Goal: Task Accomplishment & Management: Use online tool/utility

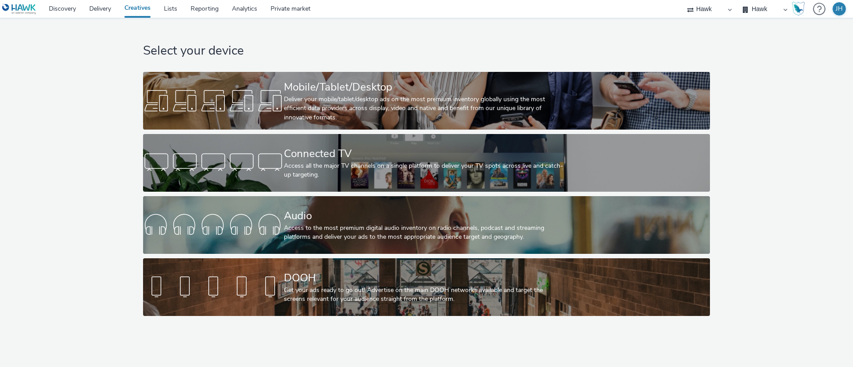
select select "11a7df10-284f-415c-b52a-427acf4c31ae"
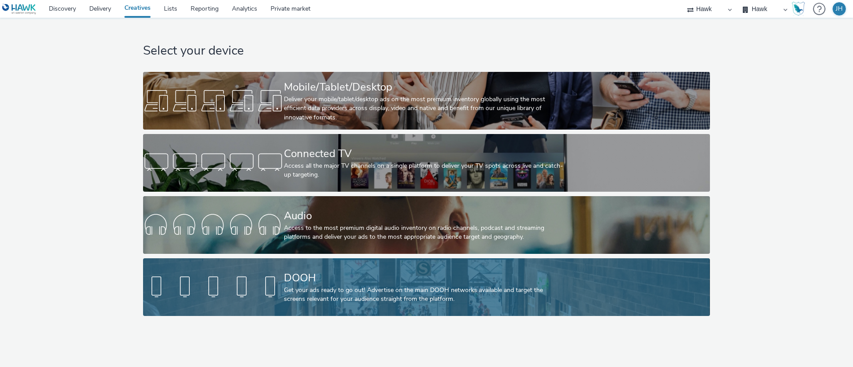
click at [426, 285] on div "DOOH" at bounding box center [425, 278] width 282 height 16
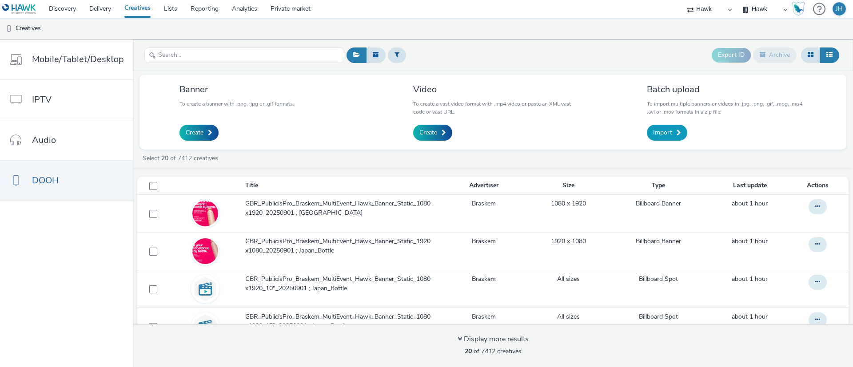
click at [667, 136] on span "Import" at bounding box center [662, 132] width 19 height 9
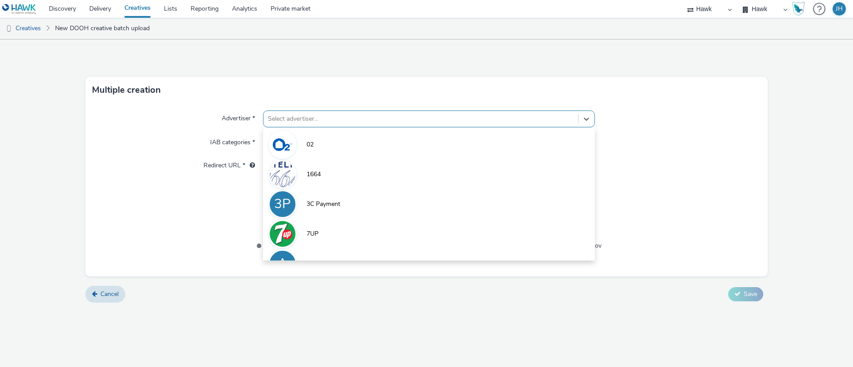
click at [333, 123] on div at bounding box center [421, 119] width 306 height 11
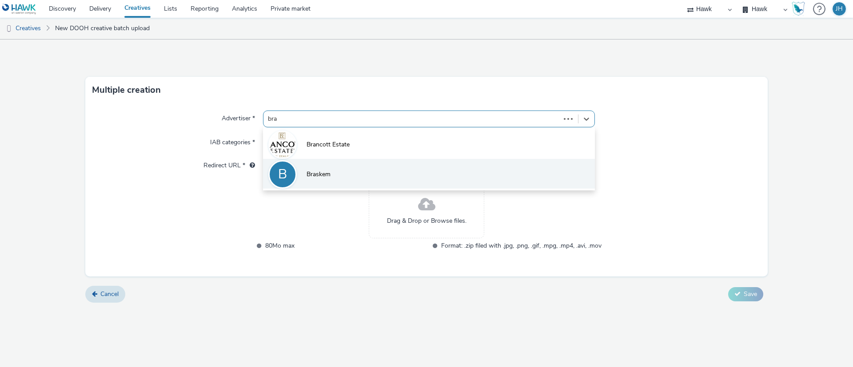
type input "bras"
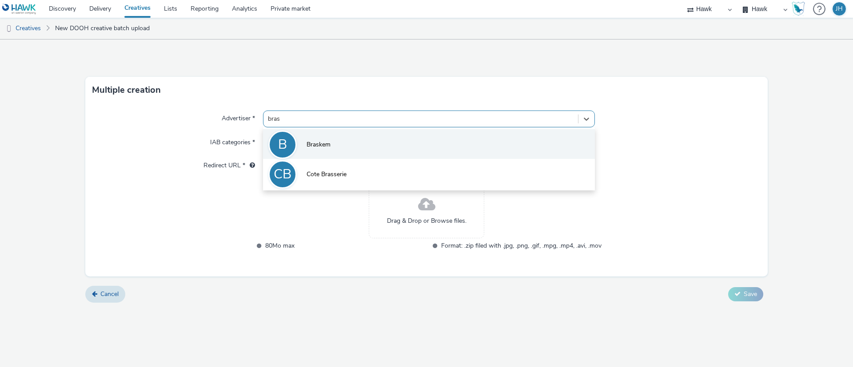
click at [338, 145] on li "B Braskem" at bounding box center [429, 144] width 332 height 30
type input "[URL][DOMAIN_NAME]"
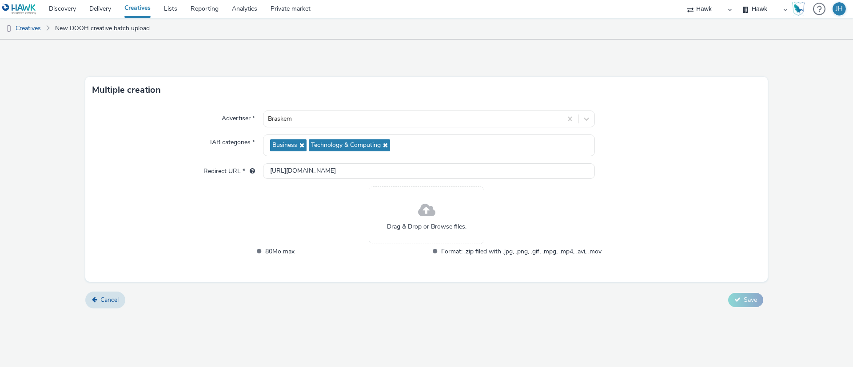
click at [426, 209] on span at bounding box center [426, 211] width 17 height 24
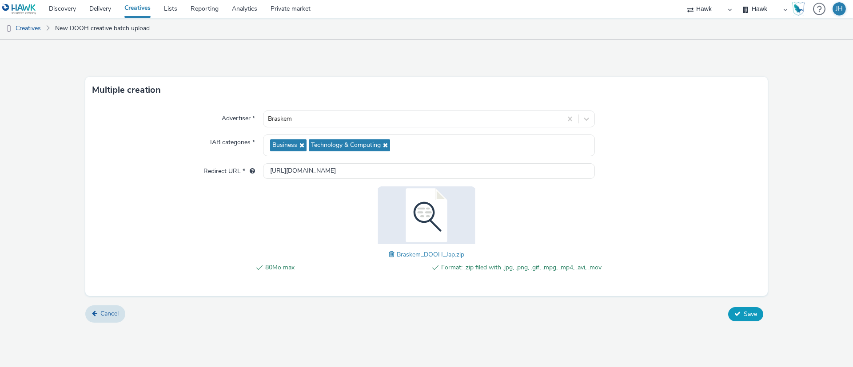
click at [737, 313] on icon at bounding box center [737, 314] width 6 height 6
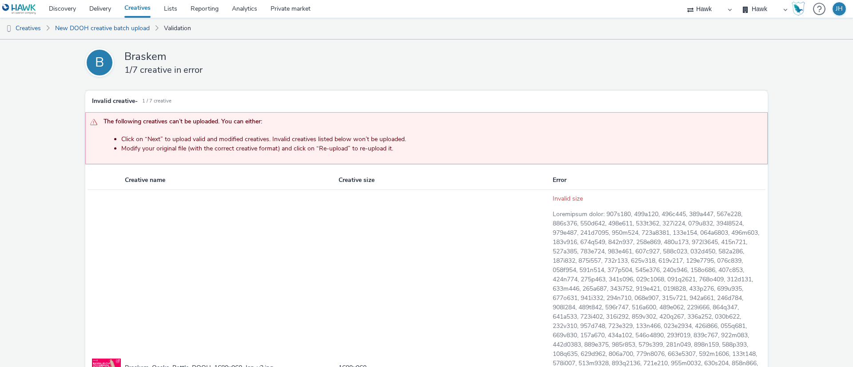
scroll to position [241, 0]
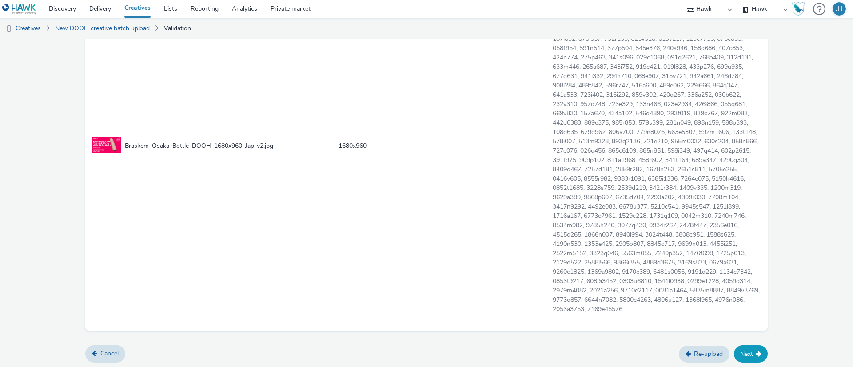
click at [740, 353] on button "Next" at bounding box center [751, 353] width 34 height 17
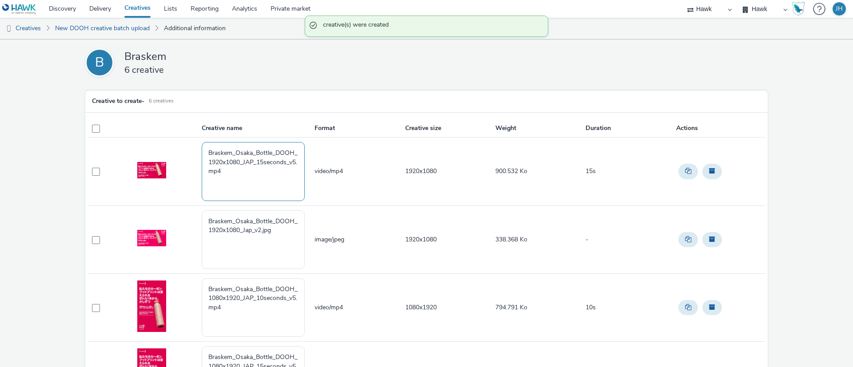
click at [231, 172] on textarea "Braskem_Osaka_Bottle_DOOH_1920x1080_JAP_15seconds_v5.mp4" at bounding box center [253, 171] width 103 height 59
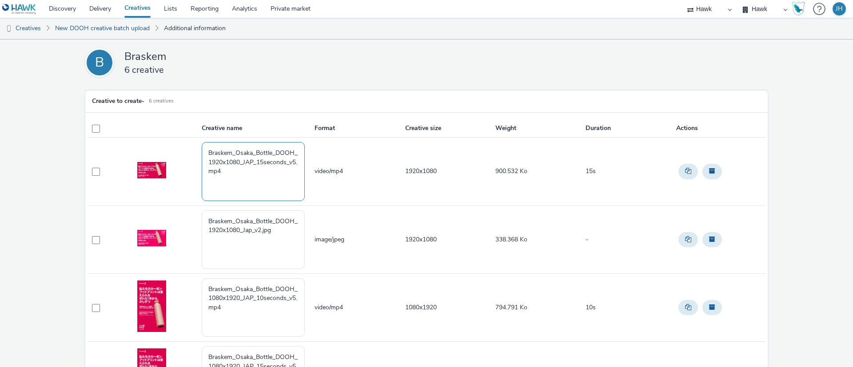
click at [254, 192] on textarea "Braskem_Osaka_Bottle_DOOH_1920x1080_JAP_15seconds_v5.mp4" at bounding box center [253, 171] width 103 height 59
paste textarea "GBR_PublicisPro_Braskem_MultiEvent_Hawk_Banner_Static_1080x1920_10"_20250901 ; …"
click at [222, 182] on textarea "GBR_PublicisPro_Braskem_MultiEvent_Hawk_Banner_Static_1080x1920_10"_20250901 ; …" at bounding box center [253, 171] width 103 height 59
click at [241, 171] on textarea "GBR_PublicisPro_Braskem_MultiEvent_Hawk_Banner_Static_1080x1920_10"_20250901 ; …" at bounding box center [253, 171] width 103 height 59
click at [406, 168] on span "1920x1080" at bounding box center [421, 171] width 32 height 8
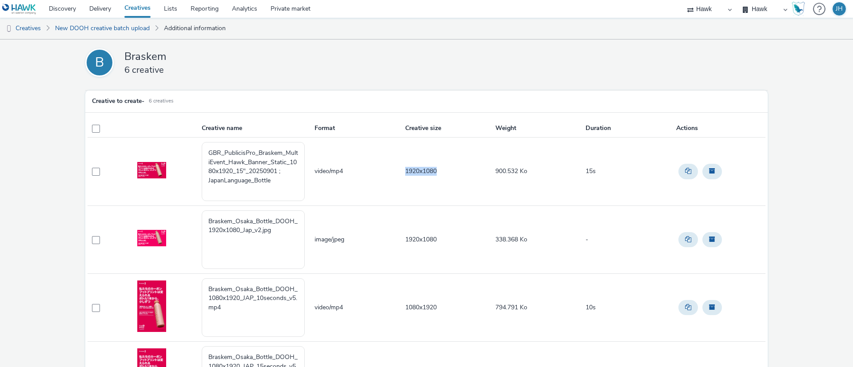
click at [406, 168] on span "1920x1080" at bounding box center [421, 171] width 32 height 8
copy span "1920x1080"
drag, startPoint x: 289, startPoint y: 161, endPoint x: 231, endPoint y: 172, distance: 58.8
click at [231, 172] on textarea "GBR_PublicisPro_Braskem_MultiEvent_Hawk_Banner_Static_1080x1920_15"_20250901 ; …" at bounding box center [253, 171] width 103 height 59
paste textarea "920x108"
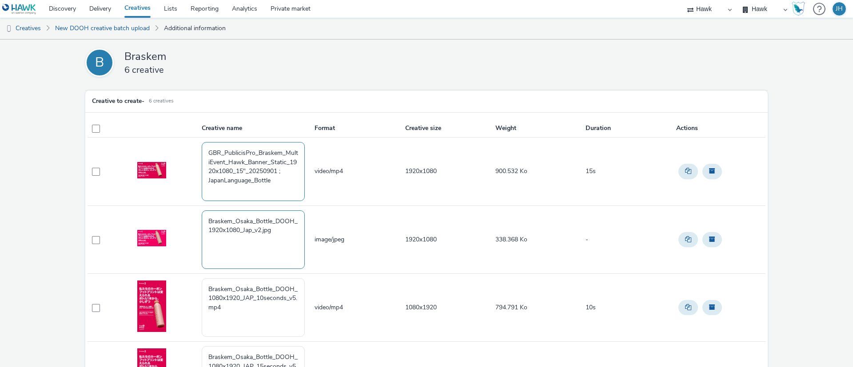
type textarea "GBR_PublicisPro_Braskem_MultiEvent_Hawk_Banner_Static_1920x1080_15"_20250901 ; …"
click at [281, 237] on textarea "Braskem_Osaka_Bottle_DOOH_1920x1080_Jap_v2.jpg" at bounding box center [253, 239] width 103 height 59
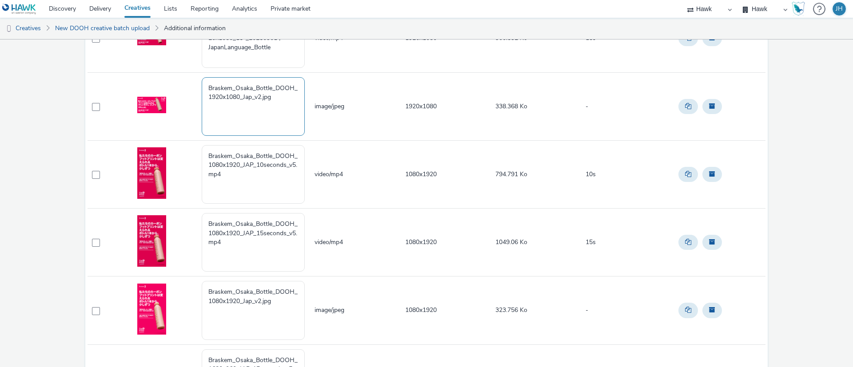
paste textarea "GBR_PublicisPro_Braskem_MultiEvent_Hawk_Banner_Static_1920x1080_15"_20250901 ; …"
drag, startPoint x: 232, startPoint y: 107, endPoint x: 244, endPoint y: 109, distance: 12.2
click at [244, 109] on textarea "GBR_PublicisPro_Braskem_MultiEvent_Hawk_Banner_Static_1920x1080_15"_20250901 ; …" at bounding box center [253, 106] width 103 height 59
type textarea "GBR_PublicisPro_Braskem_MultiEvent_Hawk_Banner_Static_1920x1080_20250901 ; Japa…"
click at [258, 183] on textarea "Braskem_Osaka_Bottle_DOOH_1080x1920_JAP_10seconds_v5.mp4" at bounding box center [253, 174] width 103 height 59
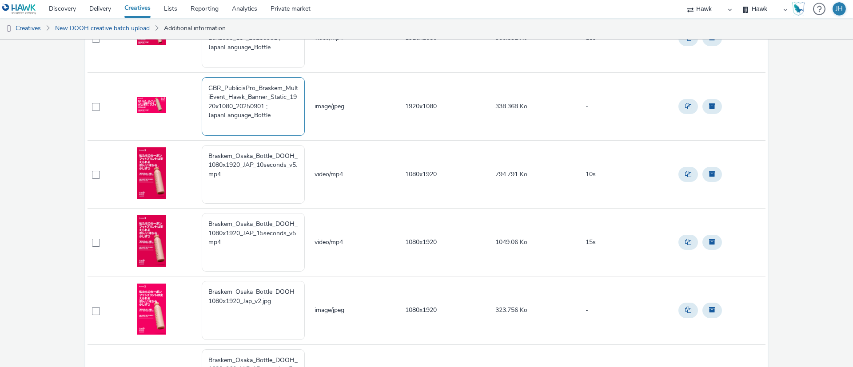
click at [288, 117] on textarea "GBR_PublicisPro_Braskem_MultiEvent_Hawk_Banner_Static_1920x1080_20250901 ; Japa…" at bounding box center [253, 106] width 103 height 59
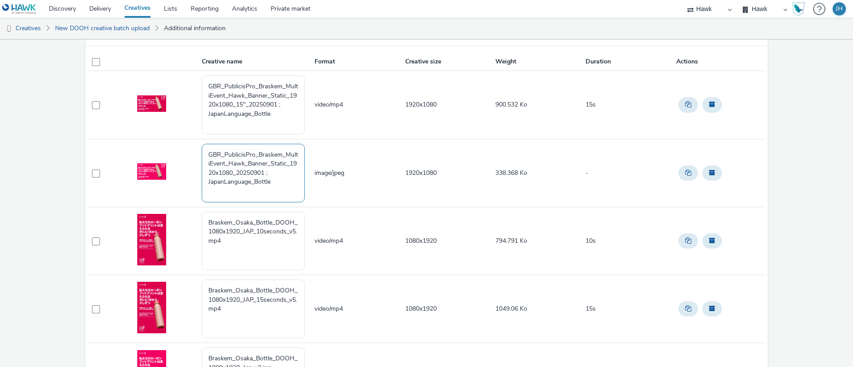
scroll to position [200, 0]
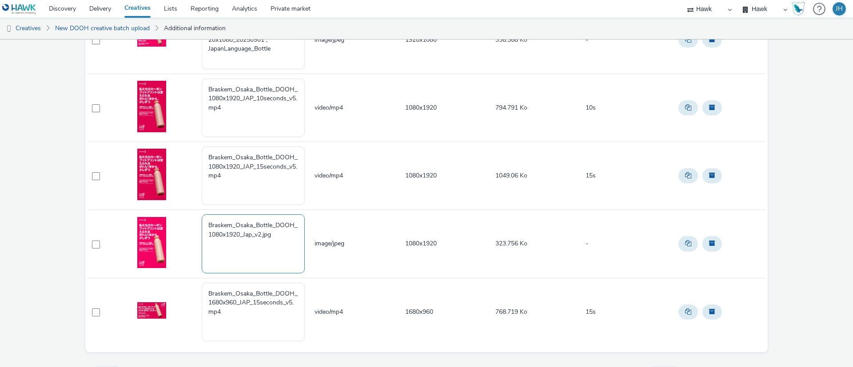
click at [288, 236] on textarea "Braskem_Osaka_Bottle_DOOH_1080x1920_Jap_v2.jpg" at bounding box center [253, 243] width 103 height 59
paste textarea "GBR_PublicisPro_Braskem_MultiEvent_Hawk_Banner_Static_1920x1080_20250901 ; Japa…"
click at [411, 240] on span "1080x1920" at bounding box center [421, 243] width 32 height 8
copy span "1080x1920"
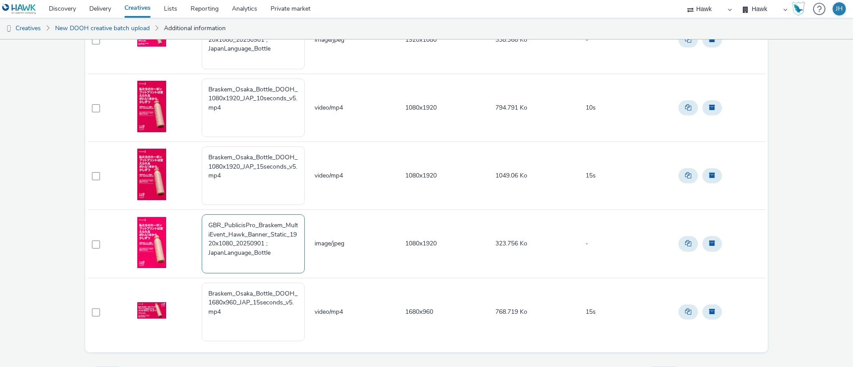
drag, startPoint x: 289, startPoint y: 234, endPoint x: 232, endPoint y: 242, distance: 57.4
click at [232, 242] on textarea "GBR_PublicisPro_Braskem_MultiEvent_Hawk_Banner_Static_1920x1080_20250901 ; Japa…" at bounding box center [253, 243] width 103 height 59
paste textarea "080x192"
type textarea "GBR_PublicisPro_Braskem_MultiEvent_Hawk_Banner_Static_1080x1920_20250901 ; Japa…"
click at [260, 119] on textarea "Braskem_Osaka_Bottle_DOOH_1080x1920_JAP_10seconds_v5.mp4" at bounding box center [253, 108] width 103 height 59
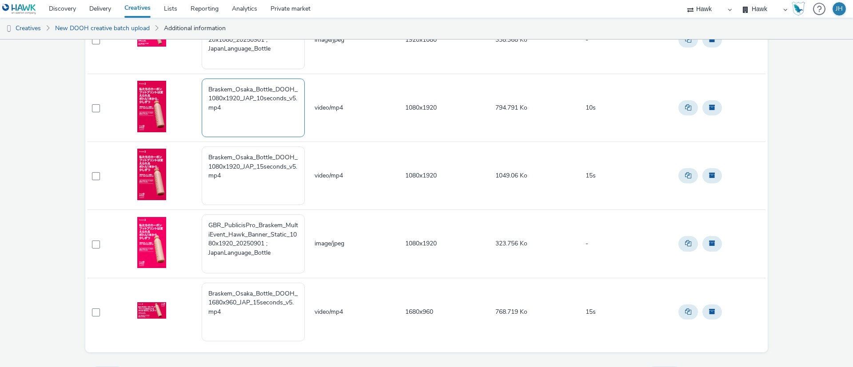
paste textarea "GBR_PublicisPro_Braskem_MultiEvent_Hawk_Banner_Static_1080x1920_20250901 ; Japa…"
click at [236, 109] on textarea "GBR_PublicisPro_Braskem_MultiEvent_Hawk_Banner_Static_1080x1920_20250901 ; Japa…" at bounding box center [253, 108] width 103 height 59
type textarea "GBR_PublicisPro_Braskem_MultiEvent_Hawk_Banner_Static_1080x1920_10"_20250901 ; …"
click at [262, 191] on textarea "Braskem_Osaka_Bottle_DOOH_1080x1920_JAP_15seconds_v5.mp4" at bounding box center [253, 176] width 103 height 59
paste textarea "GBR_PublicisPro_Braskem_MultiEvent_Hawk_Banner_Static_1080x1920_10"_20250901 ; …"
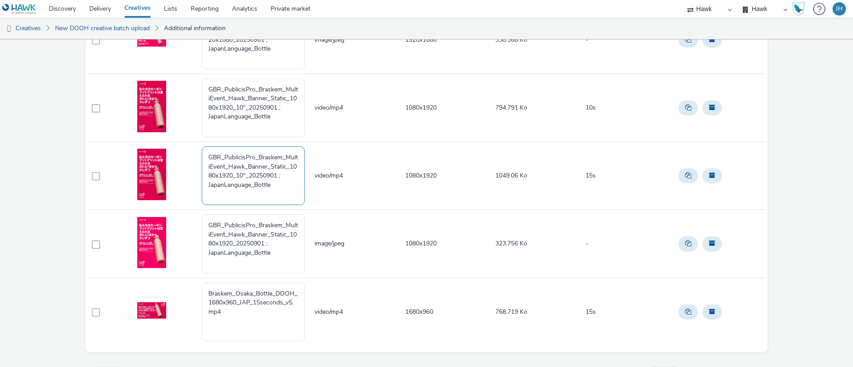
click at [243, 176] on textarea "GBR_PublicisPro_Braskem_MultiEvent_Hawk_Banner_Static_1080x1920_10"_20250901 ; …" at bounding box center [253, 176] width 103 height 59
click at [298, 190] on textarea "GBR_PublicisPro_Braskem_MultiEvent_Hawk_Banner_Static_1080x1920_15"_20250901 ; …" at bounding box center [253, 176] width 103 height 59
type textarea "GBR_PublicisPro_Braskem_MultiEvent_Hawk_Banner_Static_1080x1920_15"_20250901 ; …"
click at [259, 132] on textarea "GBR_PublicisPro_Braskem_MultiEvent_Hawk_Banner_Static_1080x1920_10"_20250901 ; …" at bounding box center [253, 108] width 103 height 59
type textarea "GBR_PublicisPro_Braskem_MultiEvent_Hawk_Banner_Static_1080x1920_10"_20250901 ; …"
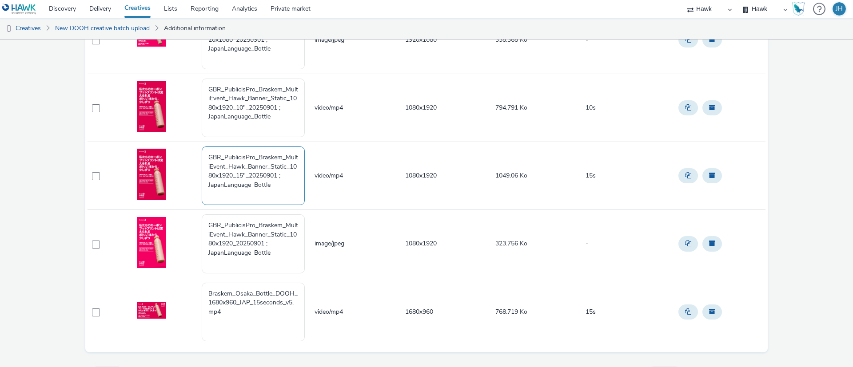
drag, startPoint x: 273, startPoint y: 187, endPoint x: 149, endPoint y: 130, distance: 136.3
click at [149, 130] on tbody "GBR_PublicisPro_Braskem_MultiEvent_Hawk_Banner_Static_1920x1080_15"_20250901 ; …" at bounding box center [426, 142] width 678 height 408
click at [240, 307] on textarea "Braskem_Osaka_Bottle_DOOH_1680x960_JAP_15seconds_v5.mp4" at bounding box center [253, 312] width 103 height 59
paste textarea "GBR_PublicisPro_Braskem_MultiEvent_Hawk_Banner_Static_1080x1920_15"_20250901 ; …"
click at [410, 314] on span "1680x960" at bounding box center [419, 312] width 28 height 8
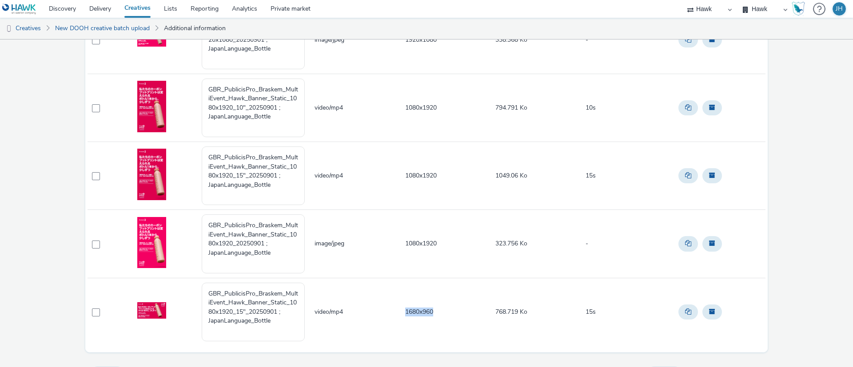
click at [410, 314] on span "1680x960" at bounding box center [419, 312] width 28 height 8
copy span "1680x960"
drag, startPoint x: 289, startPoint y: 302, endPoint x: 230, endPoint y: 311, distance: 59.8
click at [230, 311] on textarea "GBR_PublicisPro_Braskem_MultiEvent_Hawk_Banner_Static_1080x1920_15"_20250901 ; …" at bounding box center [253, 312] width 103 height 59
drag, startPoint x: 230, startPoint y: 313, endPoint x: 289, endPoint y: 303, distance: 59.4
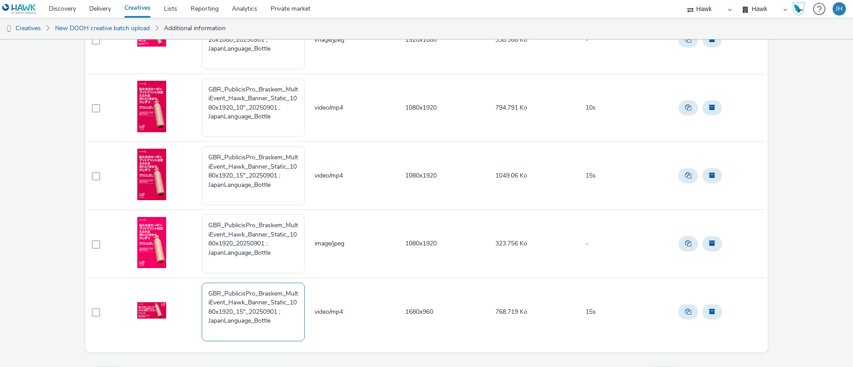
click at [289, 303] on textarea "GBR_PublicisPro_Braskem_MultiEvent_Hawk_Banner_Static_1080x1920_15"_20250901 ; …" at bounding box center [253, 312] width 103 height 59
paste textarea "680x96"
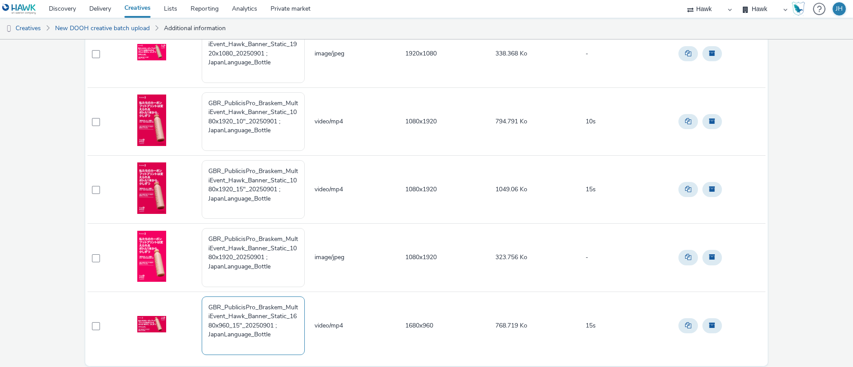
scroll to position [219, 0]
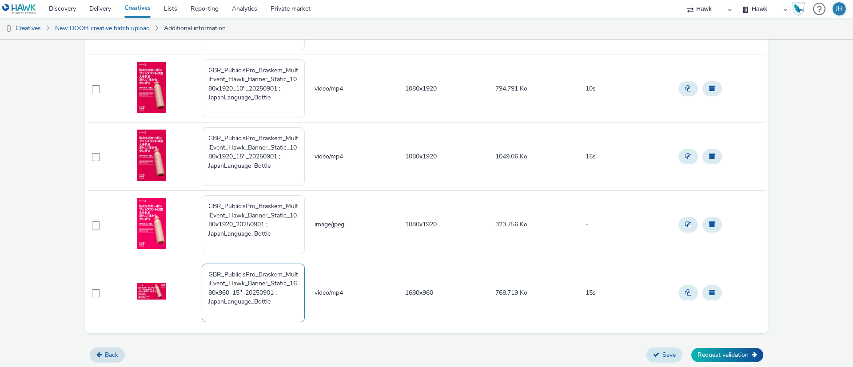
type textarea "GBR_PublicisPro_Braskem_MultiEvent_Hawk_Banner_Static_1680x960_15"_20250901 ; J…"
click at [653, 352] on button "Save" at bounding box center [664, 355] width 36 height 15
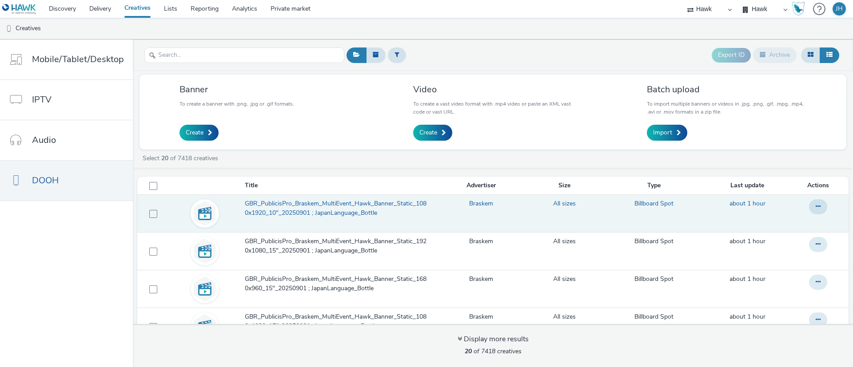
scroll to position [200, 0]
